Goal: Task Accomplishment & Management: Complete application form

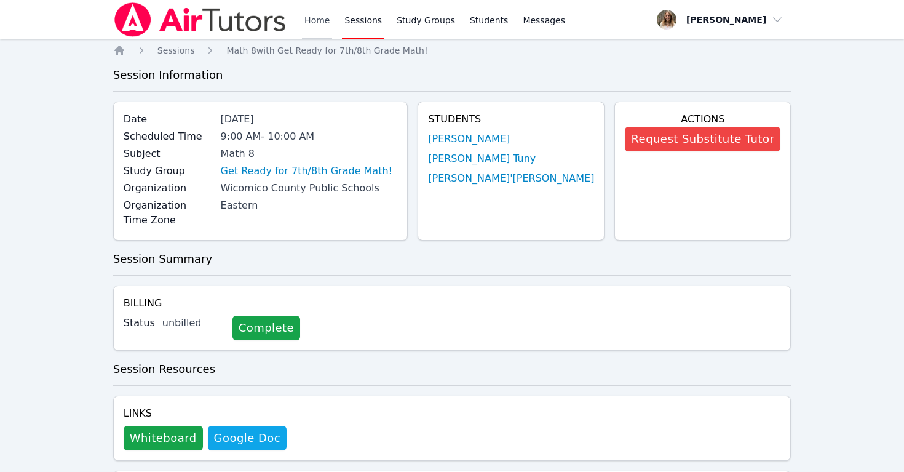
click at [319, 18] on link "Home" at bounding box center [317, 19] width 30 height 39
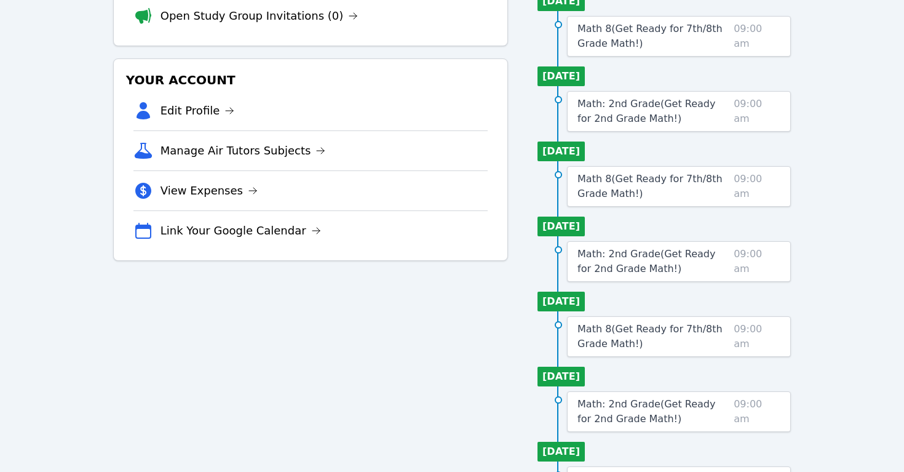
scroll to position [214, 0]
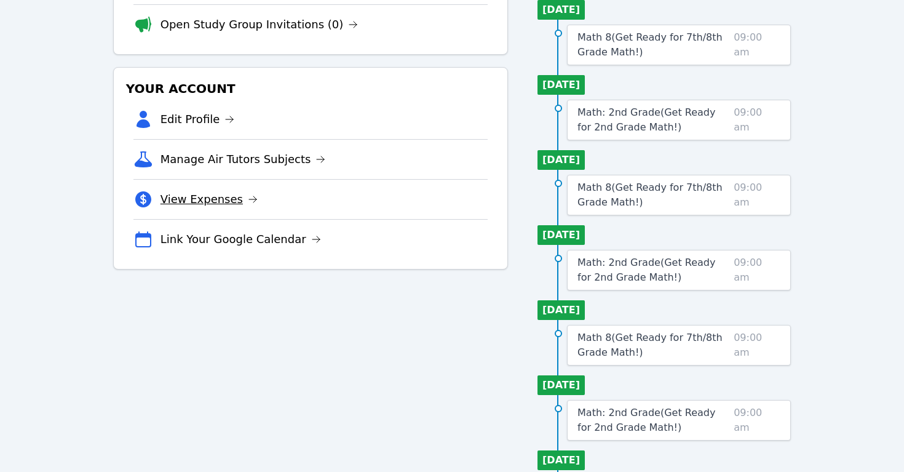
click at [210, 201] on link "View Expenses" at bounding box center [209, 199] width 97 height 17
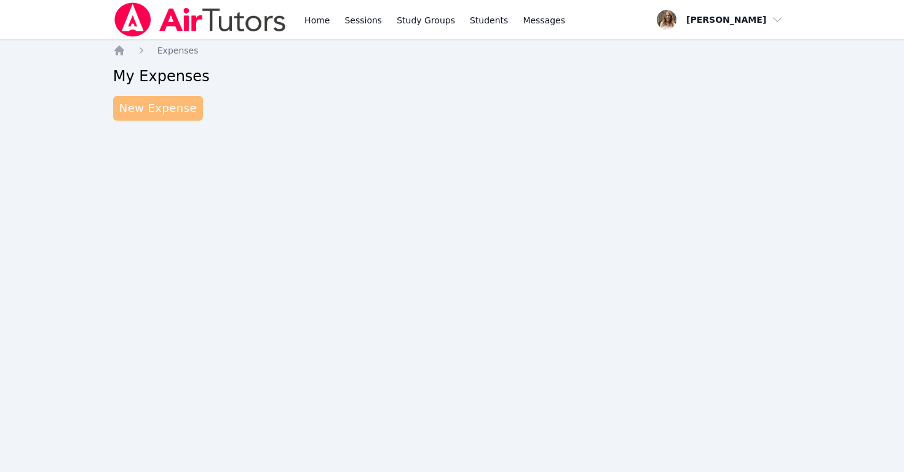
click at [142, 111] on link "New Expense" at bounding box center [158, 108] width 90 height 25
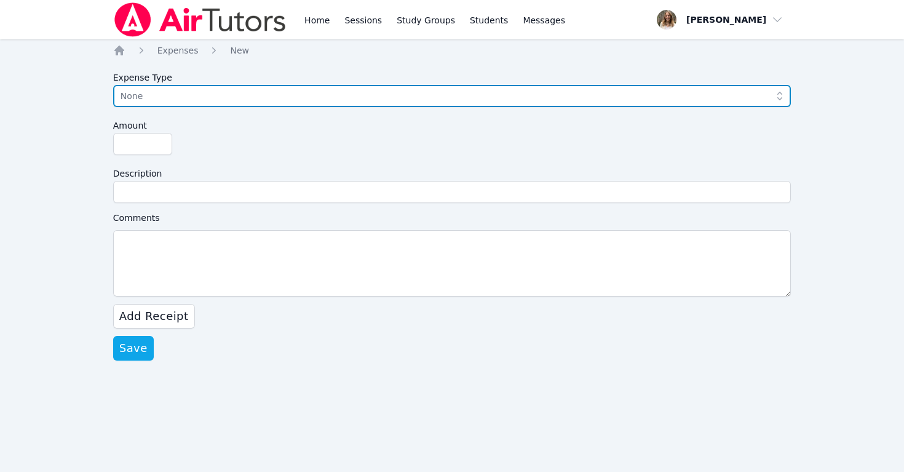
click at [203, 98] on span "None" at bounding box center [444, 96] width 646 height 15
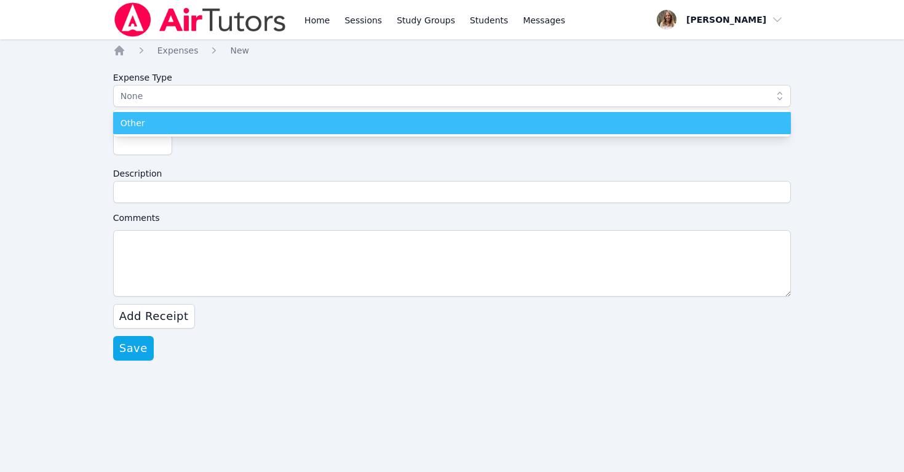
click at [199, 124] on div "Other" at bounding box center [453, 123] width 664 height 12
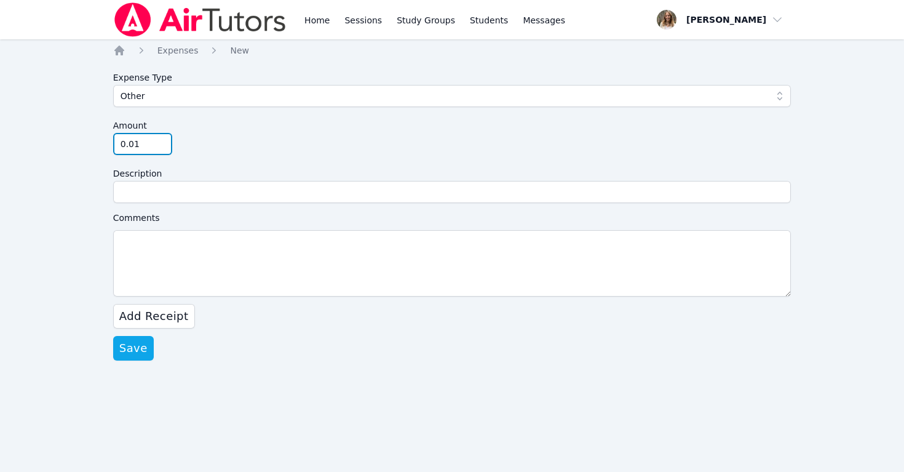
click at [164, 140] on input "0.01" at bounding box center [142, 144] width 59 height 22
click at [201, 151] on div "Amount 0.01" at bounding box center [452, 134] width 678 height 41
click at [161, 140] on input "0.02" at bounding box center [142, 144] width 59 height 22
click at [161, 140] on input "0.03" at bounding box center [142, 144] width 59 height 22
click at [161, 140] on input "0.04" at bounding box center [142, 144] width 59 height 22
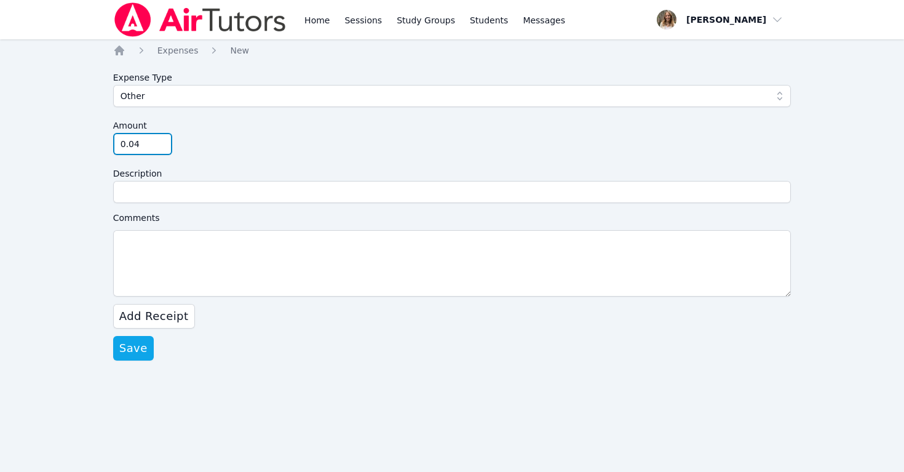
drag, startPoint x: 143, startPoint y: 145, endPoint x: 119, endPoint y: 145, distance: 24.0
click at [119, 145] on input "0.04" at bounding box center [142, 144] width 59 height 22
type input "2.17"
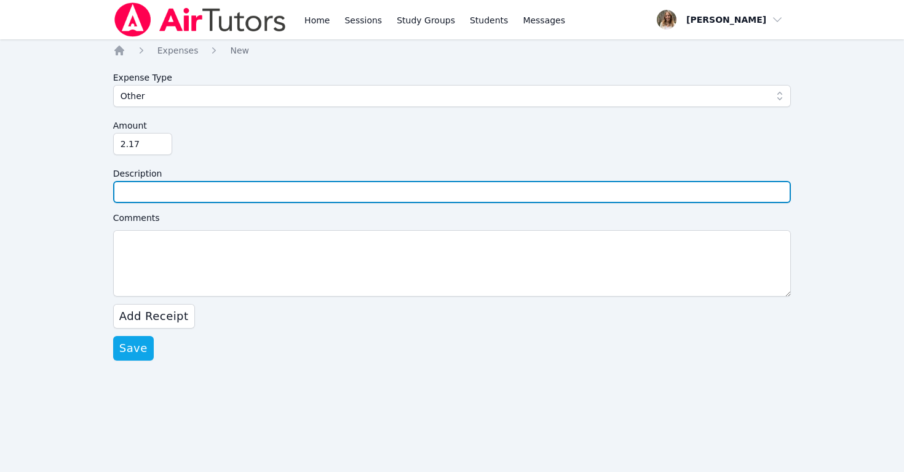
click at [130, 195] on input "Description" at bounding box center [452, 192] width 678 height 22
type input "Shipping for fingerprints and documents"
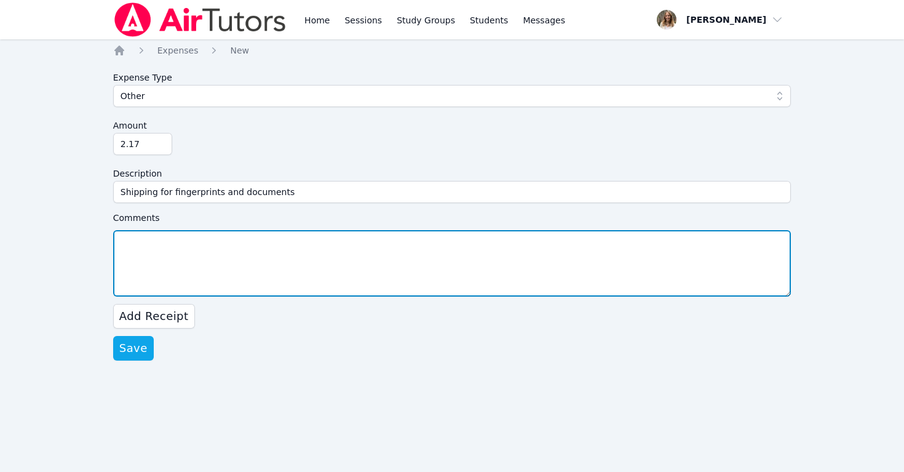
click at [129, 242] on textarea "Comments" at bounding box center [452, 263] width 678 height 66
type textarea "Santa [PERSON_NAME] USD documents"
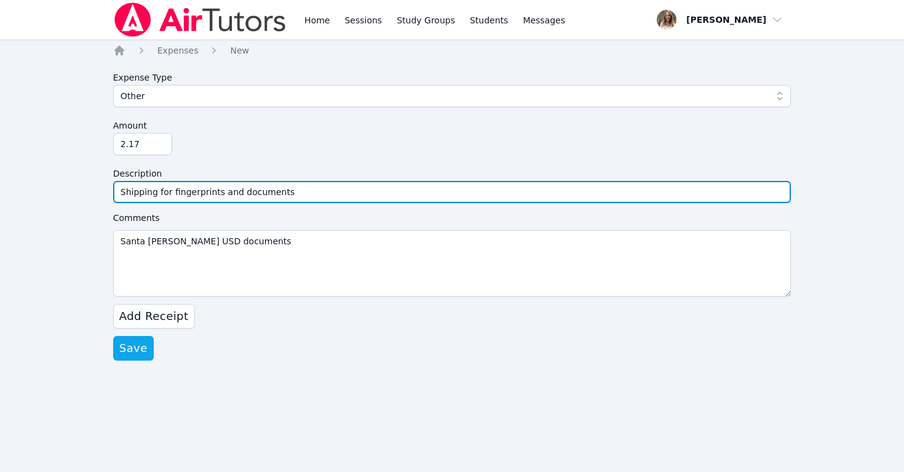
click at [133, 193] on input "Shipping for fingerprints and documents" at bounding box center [452, 192] width 678 height 22
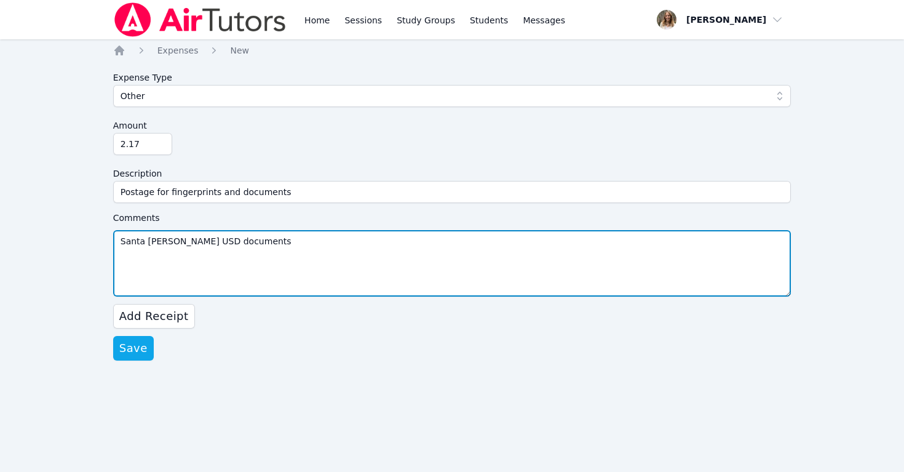
click at [121, 240] on textarea "Santa [PERSON_NAME] USD documents" at bounding box center [452, 263] width 678 height 66
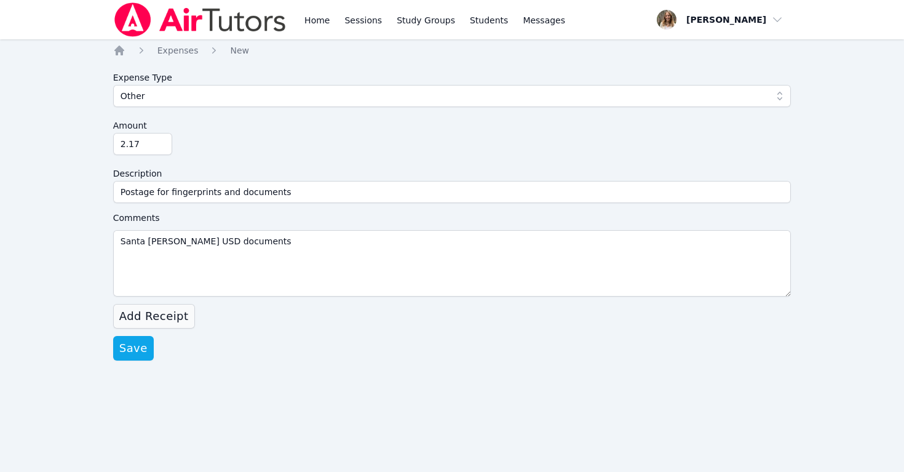
click at [140, 316] on span "Add Receipt" at bounding box center [154, 316] width 70 height 17
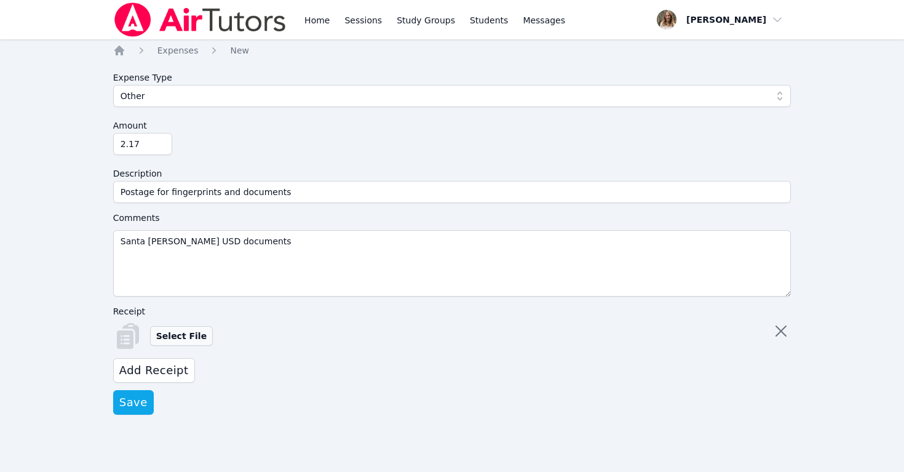
click at [173, 336] on label "Select File" at bounding box center [181, 336] width 63 height 20
click at [0, 0] on input "Select File" at bounding box center [0, 0] width 0 height 0
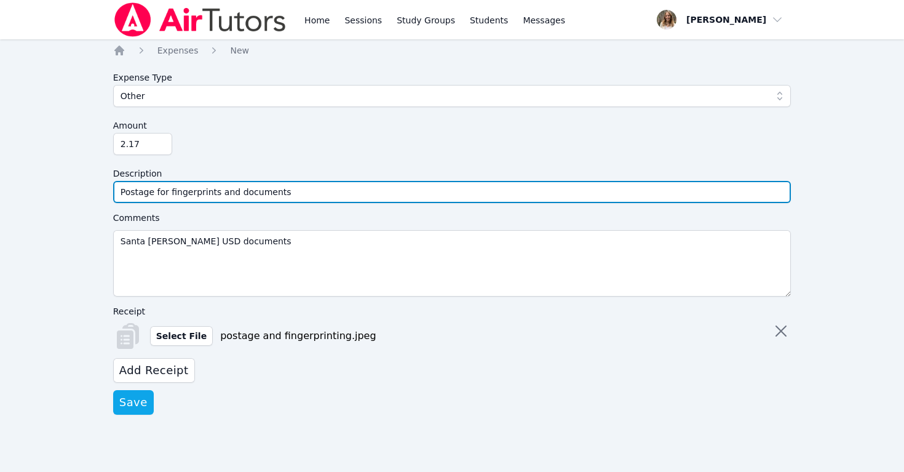
click at [157, 191] on input "Postage for fingerprints and documents" at bounding box center [452, 192] width 678 height 22
click at [179, 192] on input "Postage to send fingerprints and documents" at bounding box center [452, 192] width 678 height 22
type input "Postage to mail fingerprints and documents"
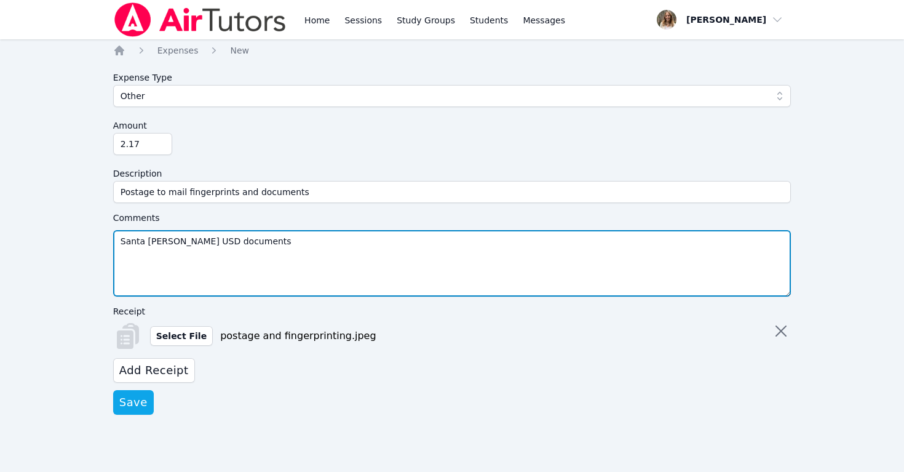
click at [119, 240] on textarea "Santa [PERSON_NAME] USD documents" at bounding box center [452, 263] width 678 height 66
drag, startPoint x: 169, startPoint y: 240, endPoint x: 109, endPoint y: 239, distance: 59.7
click at [109, 239] on div "Home Sessions Study Groups Students Messages Open user menu [PERSON_NAME] Open …" at bounding box center [452, 236] width 904 height 472
click at [297, 237] on textarea "These documents are for Santa [PERSON_NAME] USD documents" at bounding box center [452, 263] width 678 height 66
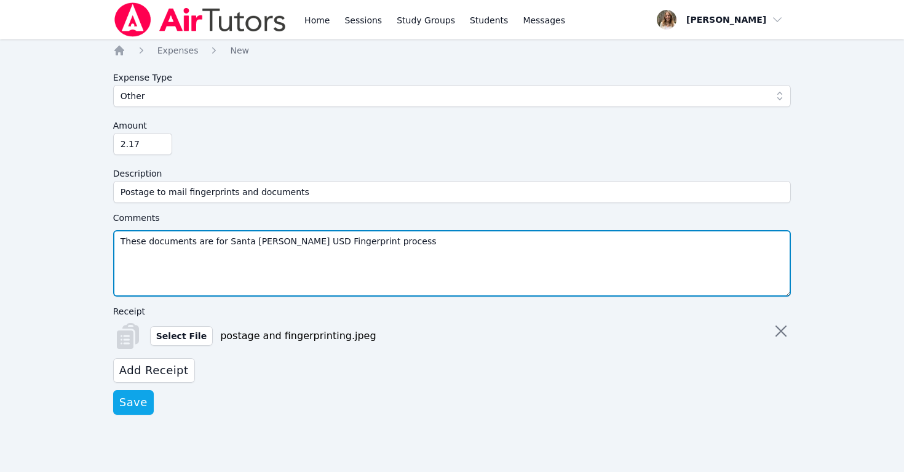
click at [289, 237] on textarea "These documents are for Santa [PERSON_NAME] USD Fingerprint process" at bounding box center [452, 263] width 678 height 66
click at [224, 240] on textarea "These documents are for Santa [PERSON_NAME] USD fingerprint process" at bounding box center [452, 263] width 678 height 66
type textarea "These documents are to complete the Santa [PERSON_NAME] USD fingerprint process"
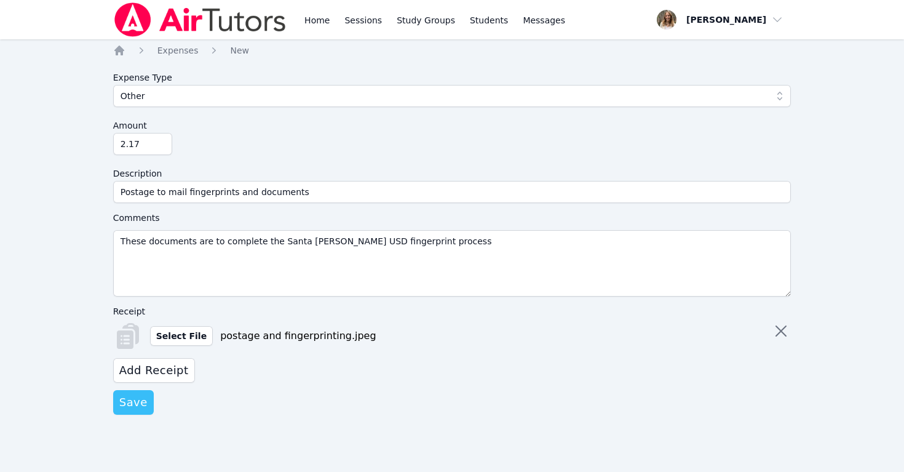
click at [129, 400] on span "Save" at bounding box center [133, 402] width 28 height 17
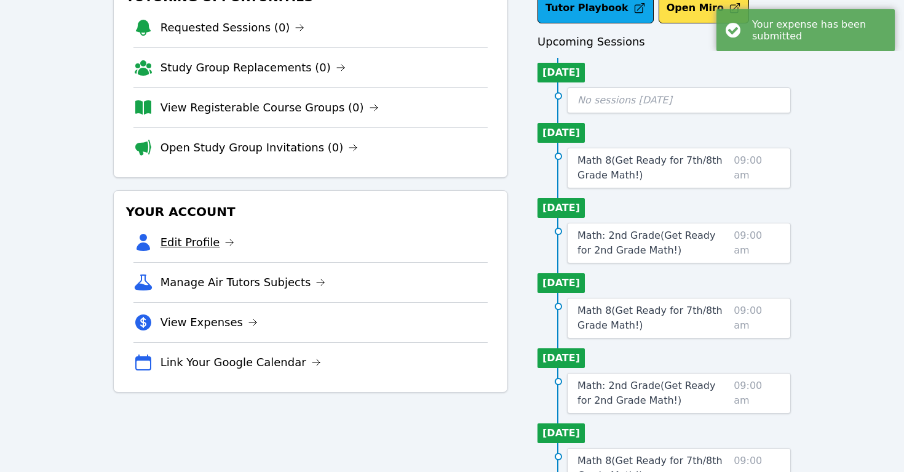
scroll to position [97, 0]
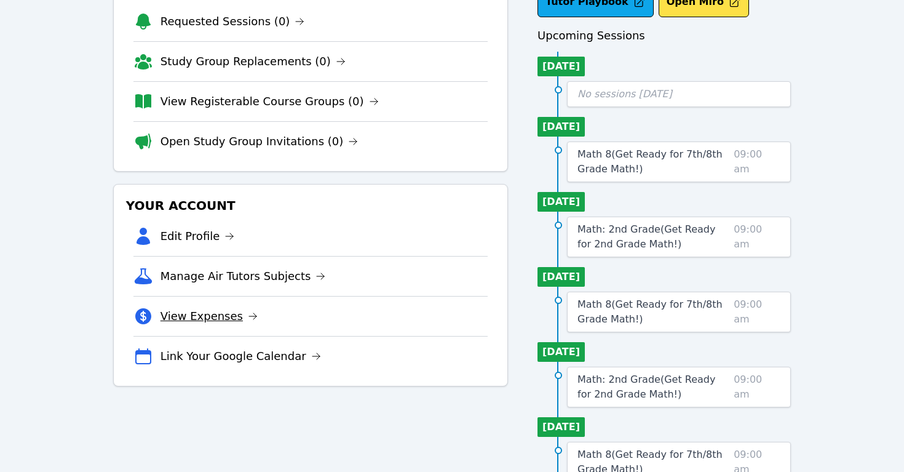
click at [188, 320] on link "View Expenses" at bounding box center [209, 316] width 97 height 17
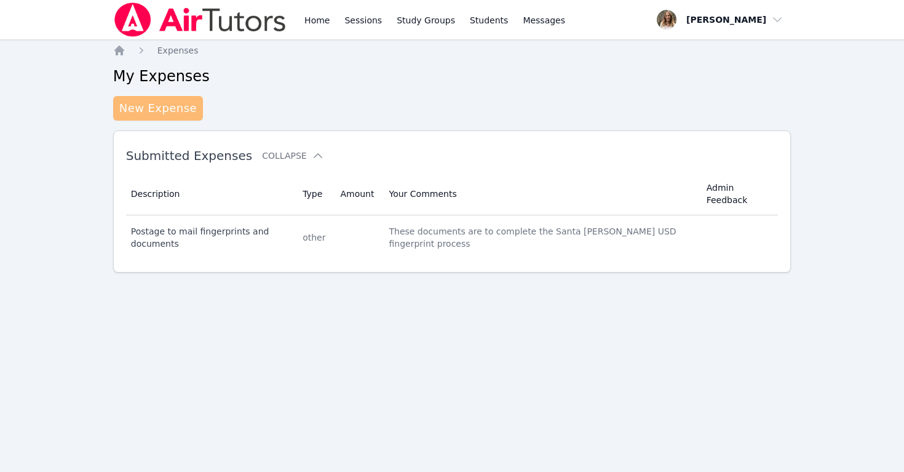
click at [155, 109] on link "New Expense" at bounding box center [158, 108] width 90 height 25
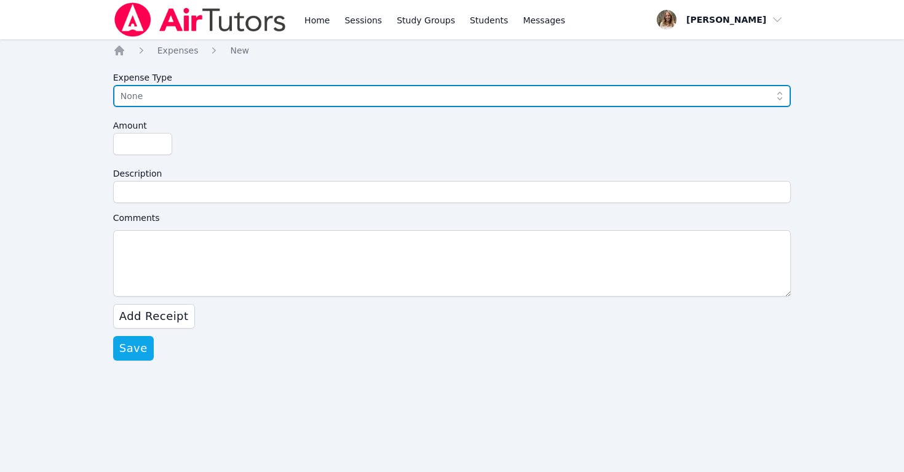
click at [173, 94] on span "None" at bounding box center [444, 96] width 646 height 15
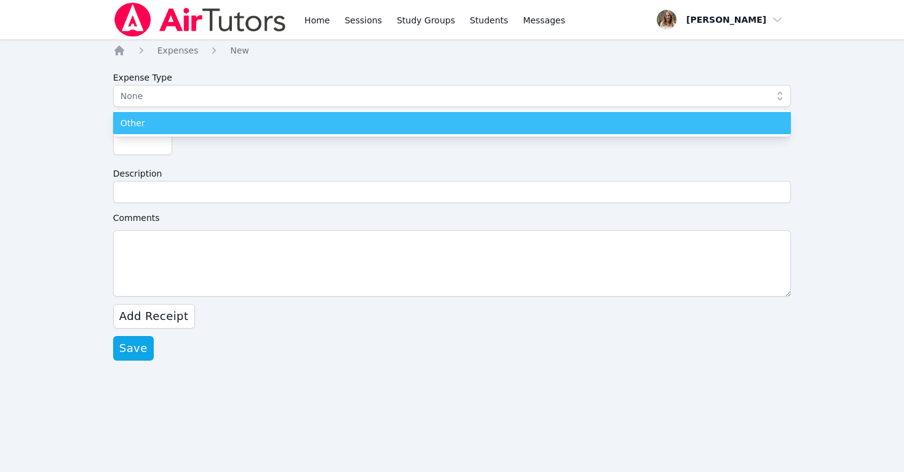
click at [165, 122] on div "Other" at bounding box center [453, 123] width 664 height 12
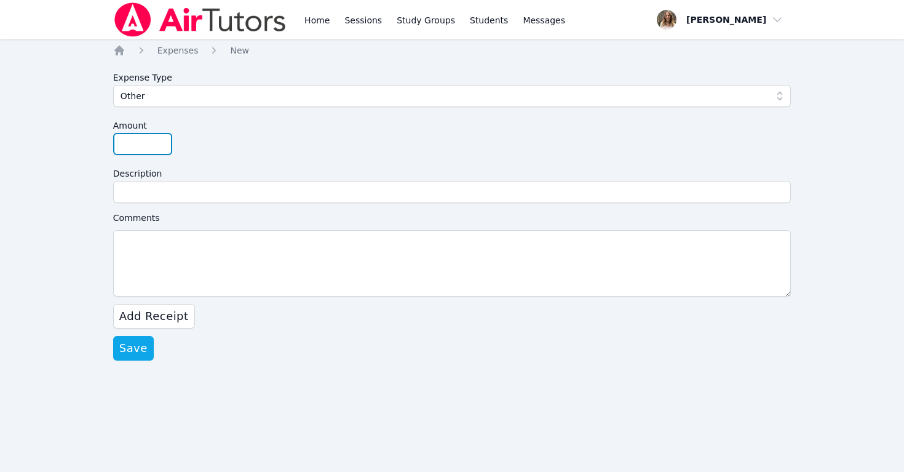
click at [127, 148] on input "Amount" at bounding box center [142, 144] width 59 height 22
type input "42.50"
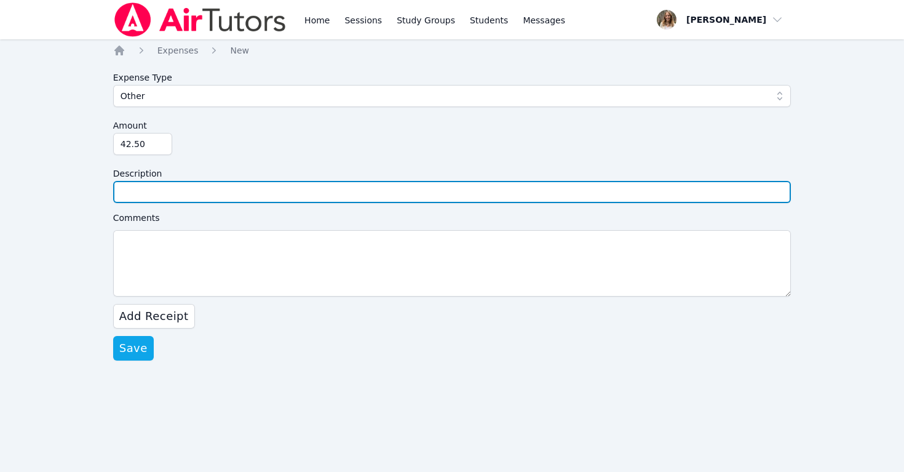
click at [137, 193] on input "Description" at bounding box center [452, 192] width 678 height 22
type input "Fingerprints"
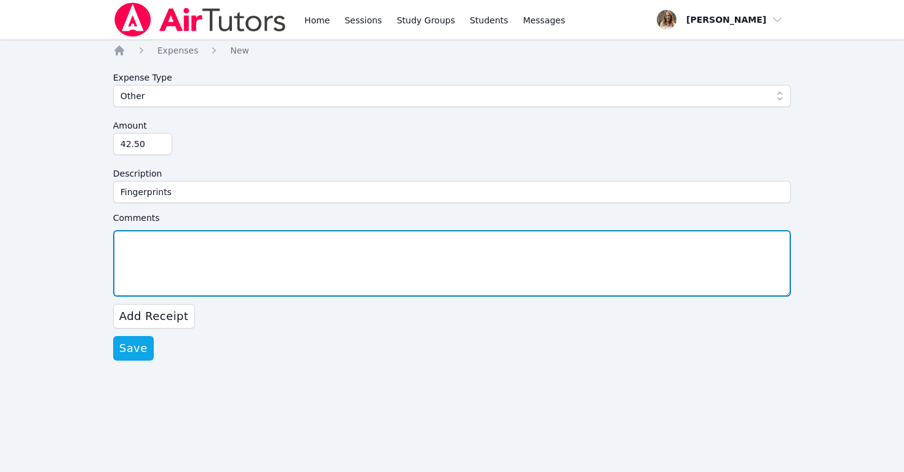
click at [128, 239] on textarea "Comments" at bounding box center [452, 263] width 678 height 66
click at [290, 239] on textarea "Two FD-258 cards for the Santa [PERSON_NAME] USD Fingerprint Process" at bounding box center [452, 263] width 678 height 66
click at [334, 242] on textarea "Two FD-258 cards for the Santa [PERSON_NAME] USD fingerprint Process" at bounding box center [452, 263] width 678 height 66
type textarea "Two FD-258 cards for the Santa [PERSON_NAME] USD fingerprint process"
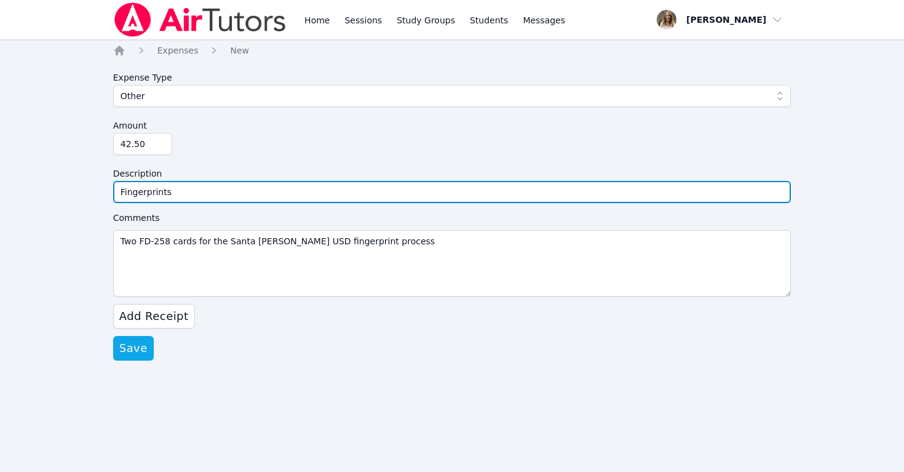
click at [194, 191] on input "Fingerprints" at bounding box center [452, 192] width 678 height 22
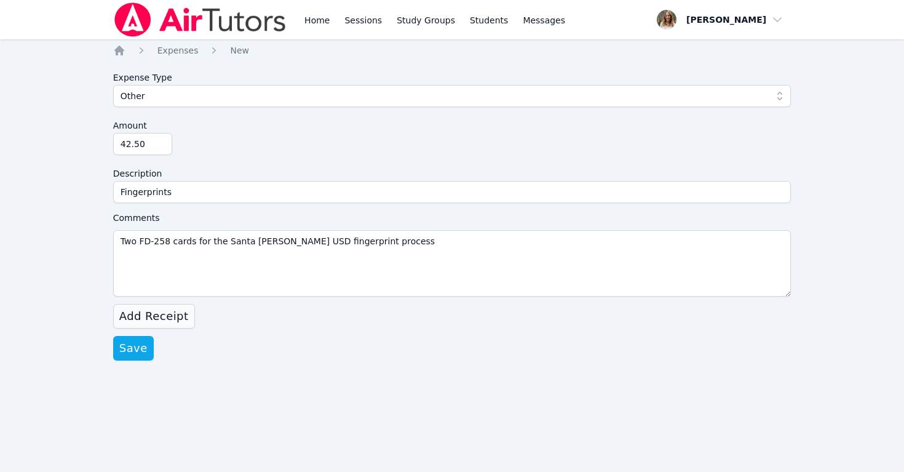
click at [157, 314] on span "Add Receipt" at bounding box center [154, 316] width 70 height 17
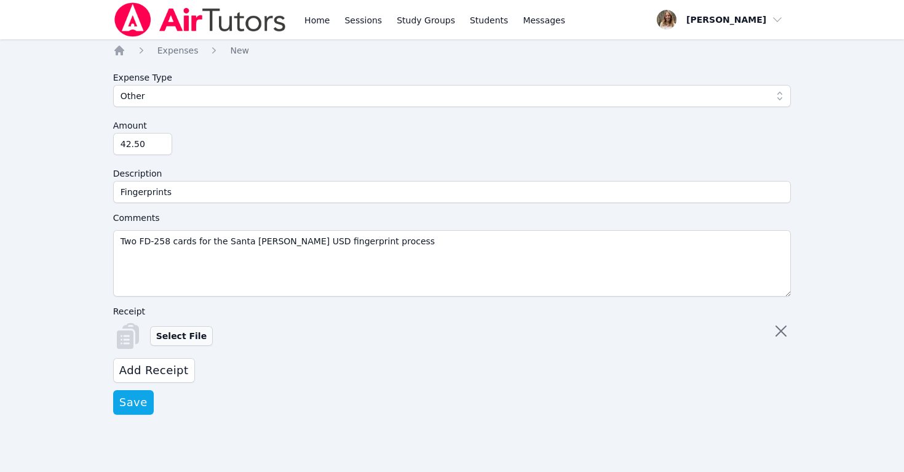
click at [170, 335] on label "Select File" at bounding box center [181, 336] width 63 height 20
click at [0, 0] on input "Select File" at bounding box center [0, 0] width 0 height 0
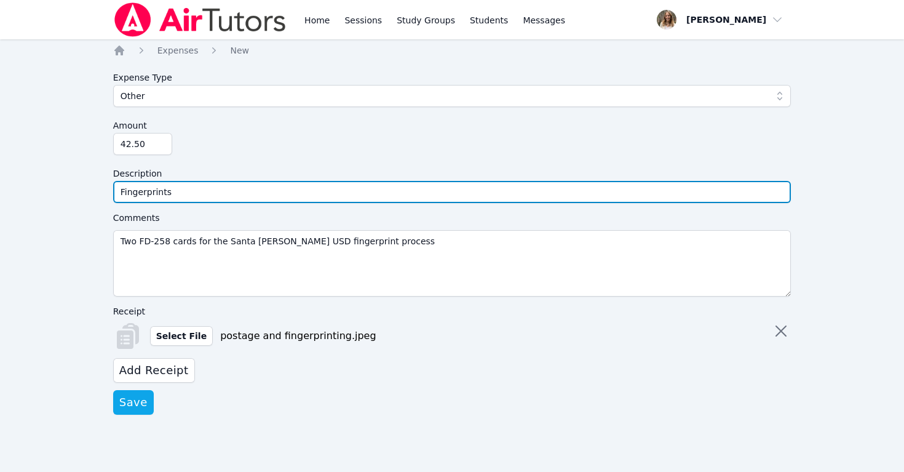
click at [192, 190] on input "Fingerprints" at bounding box center [452, 192] width 678 height 22
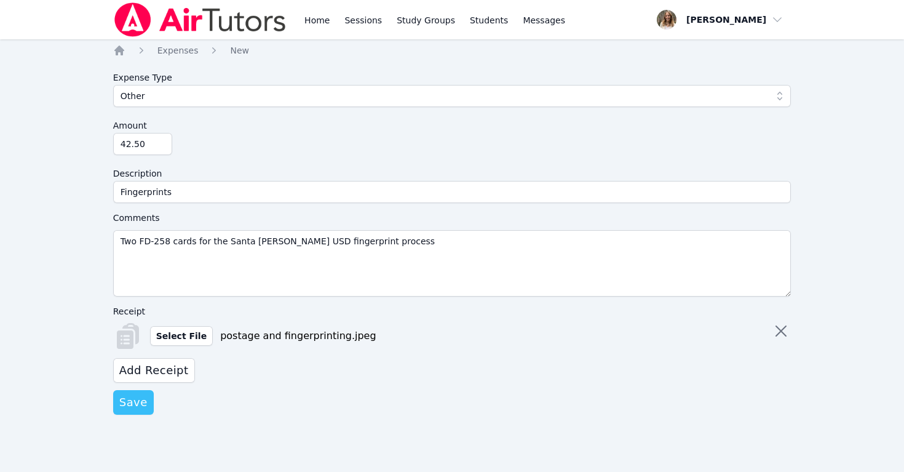
click at [128, 401] on span "Save" at bounding box center [133, 402] width 28 height 17
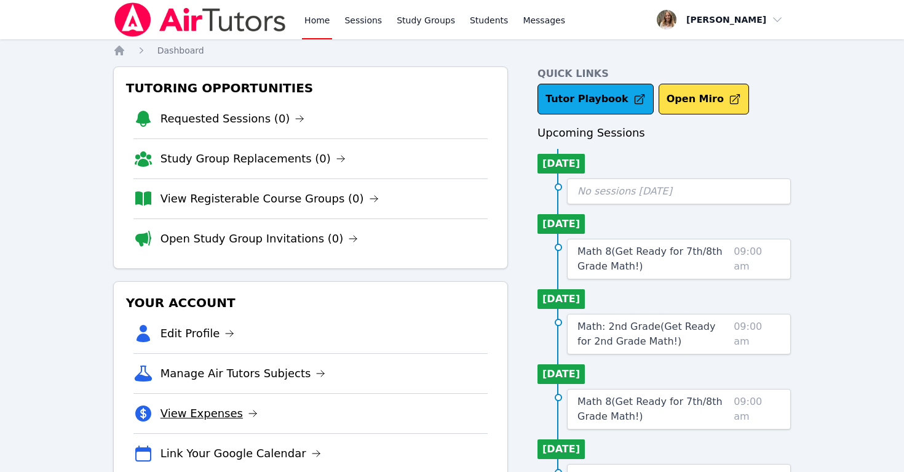
click at [193, 413] on link "View Expenses" at bounding box center [209, 413] width 97 height 17
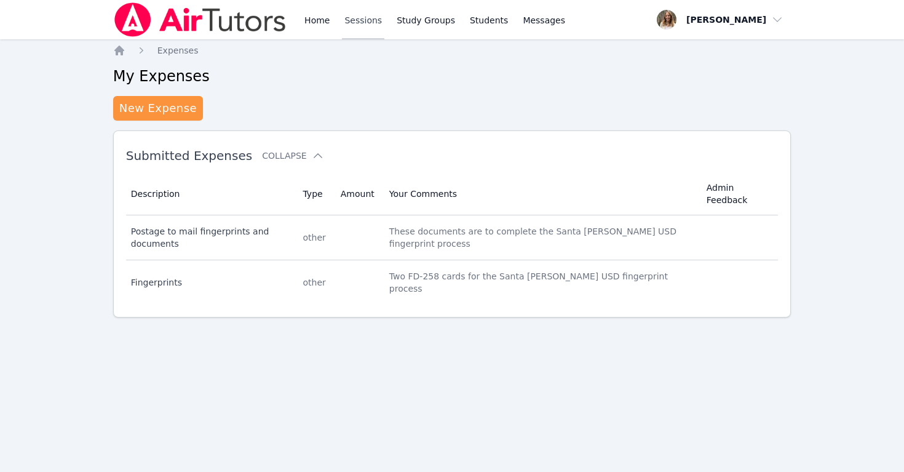
click at [358, 24] on link "Sessions" at bounding box center [363, 19] width 42 height 39
